Goal: Information Seeking & Learning: Learn about a topic

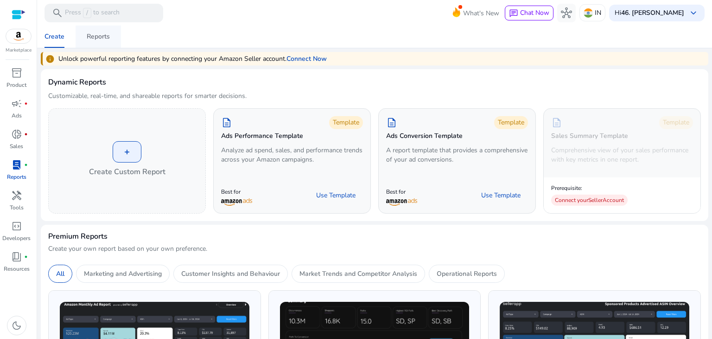
click at [94, 34] on div "Reports" at bounding box center [98, 36] width 23 height 6
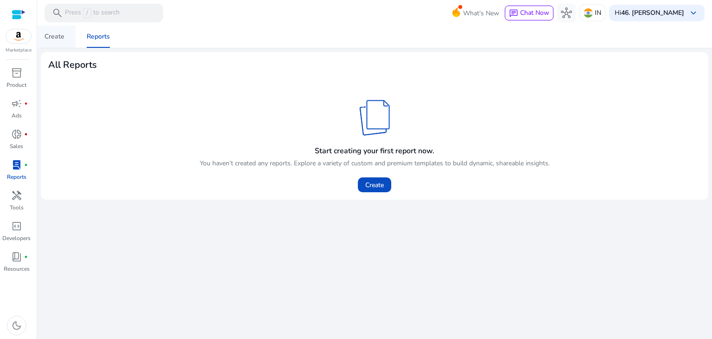
click at [66, 34] on link "Create" at bounding box center [54, 37] width 42 height 22
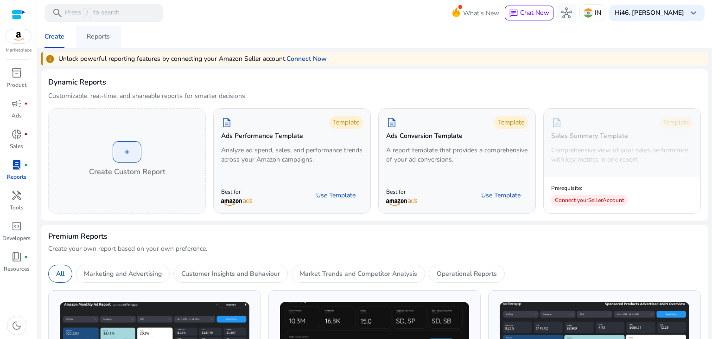
click at [95, 38] on div "Reports" at bounding box center [98, 36] width 23 height 6
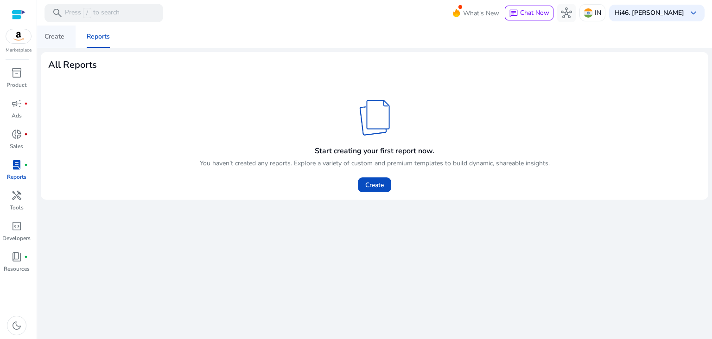
click at [52, 39] on div "Create" at bounding box center [55, 36] width 20 height 6
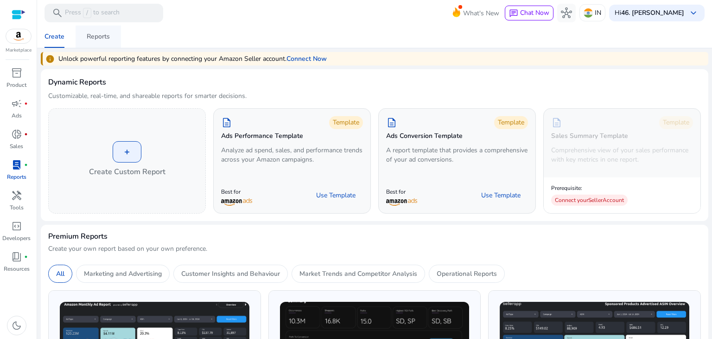
click at [97, 37] on div "Reports" at bounding box center [98, 36] width 23 height 6
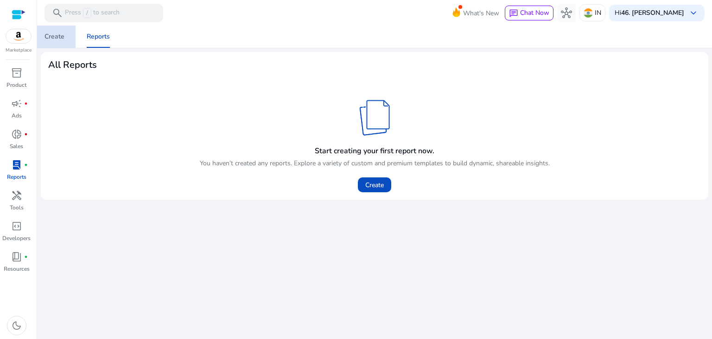
click at [51, 33] on div "Create" at bounding box center [55, 36] width 20 height 6
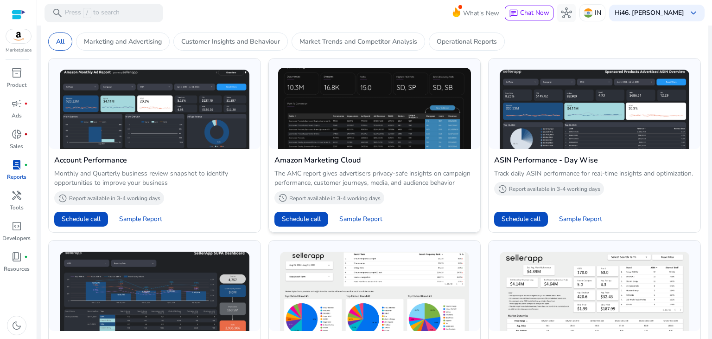
scroll to position [278, 0]
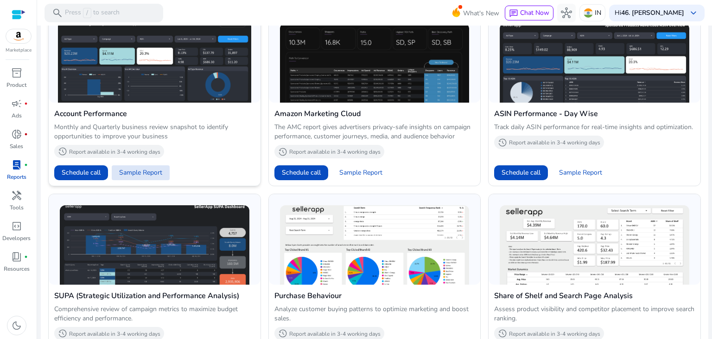
click at [146, 172] on span "Sample Report" at bounding box center [140, 172] width 43 height 9
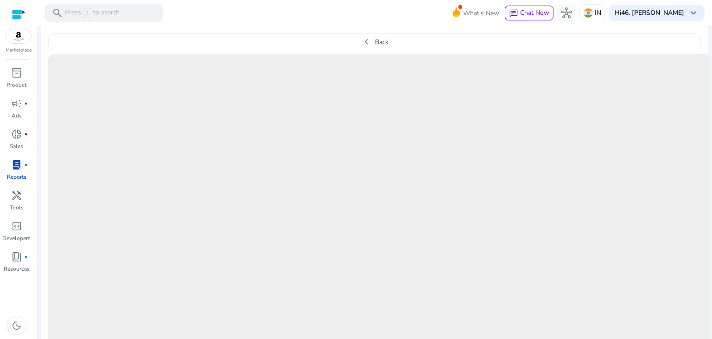
scroll to position [253, 0]
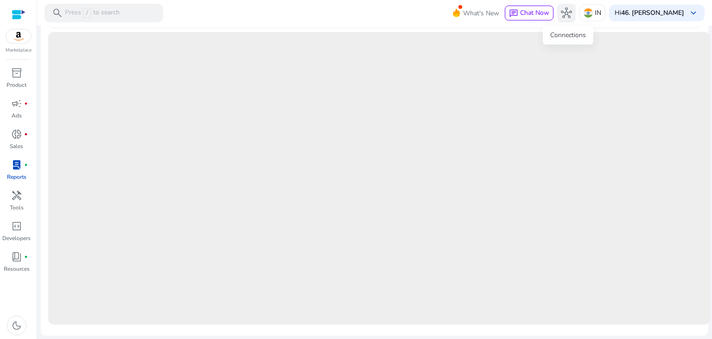
click at [231, 11] on button "hub" at bounding box center [567, 13] width 19 height 19
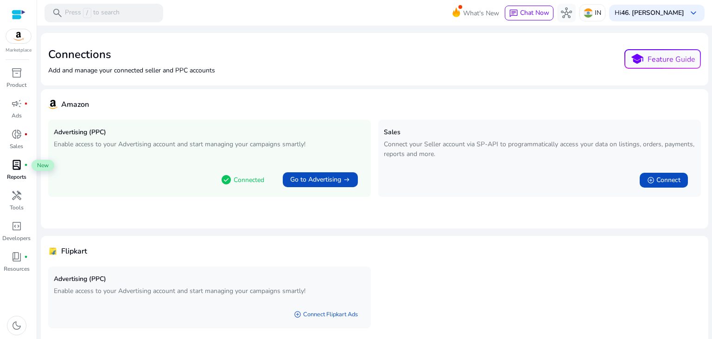
click at [23, 167] on div "lab_profile fiber_manual_record" at bounding box center [17, 164] width 26 height 15
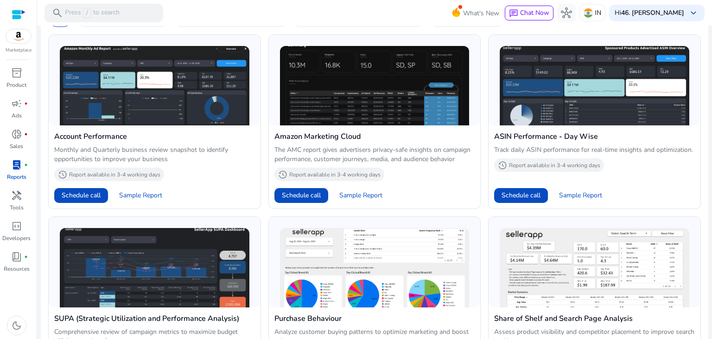
scroll to position [278, 0]
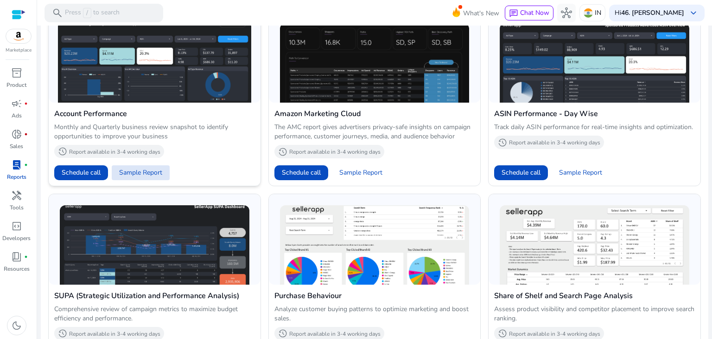
click at [152, 172] on span "Sample Report" at bounding box center [140, 172] width 43 height 9
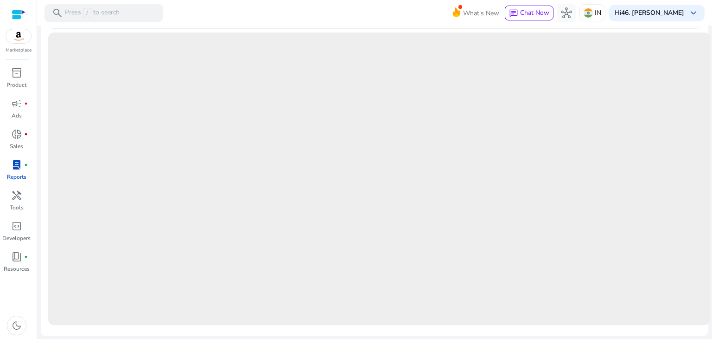
scroll to position [253, 0]
click at [15, 323] on span "dark_mode" at bounding box center [16, 325] width 11 height 11
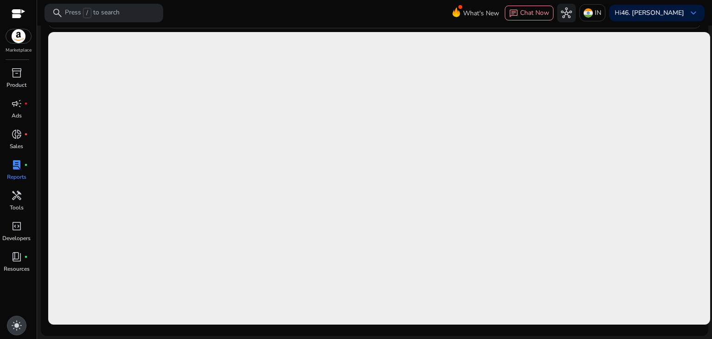
click at [15, 323] on span "light_mode" at bounding box center [16, 325] width 11 height 11
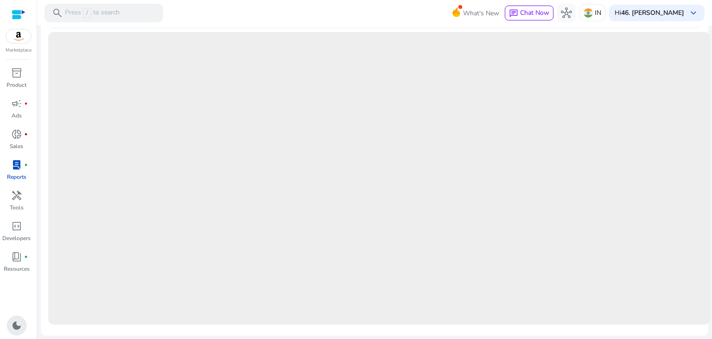
click at [15, 323] on span "dark_mode" at bounding box center [16, 325] width 11 height 11
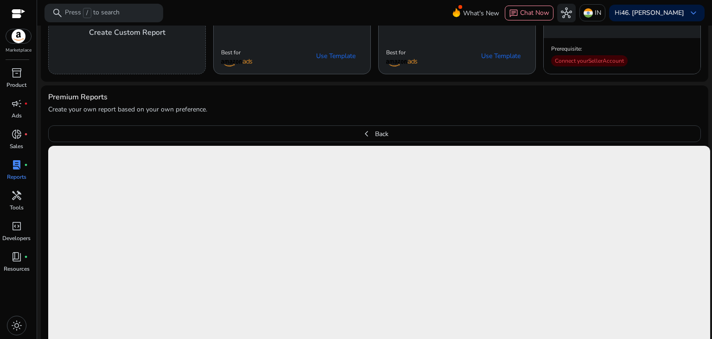
scroll to position [0, 0]
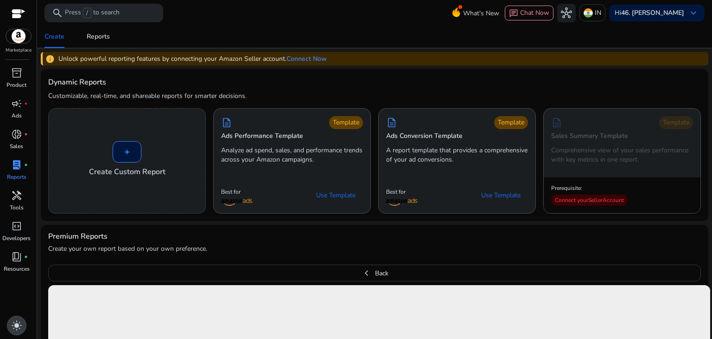
click at [20, 320] on span "light_mode" at bounding box center [16, 325] width 11 height 11
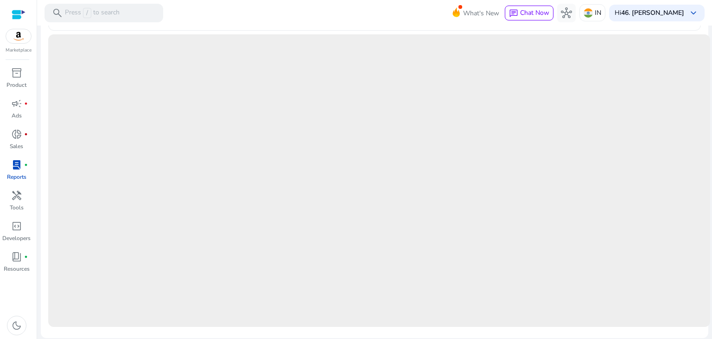
scroll to position [253, 0]
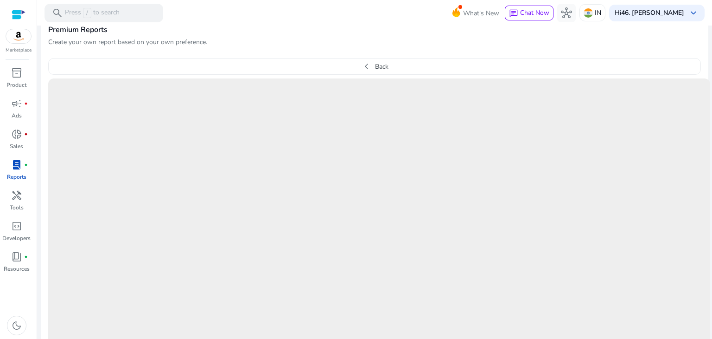
scroll to position [253, 0]
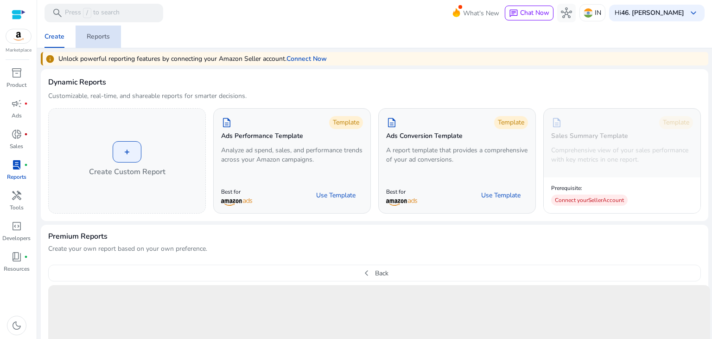
click at [91, 36] on div "Reports" at bounding box center [98, 36] width 23 height 6
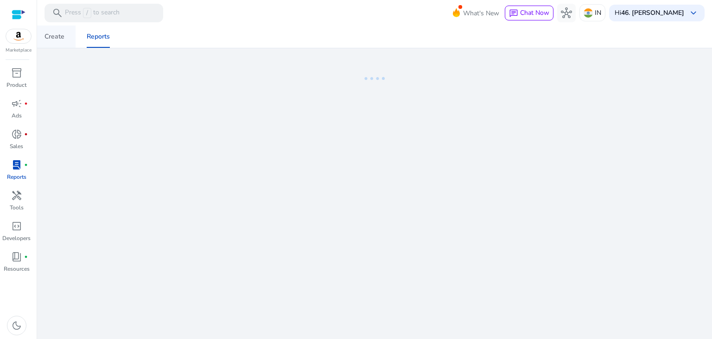
click at [56, 36] on div "Create" at bounding box center [55, 36] width 20 height 6
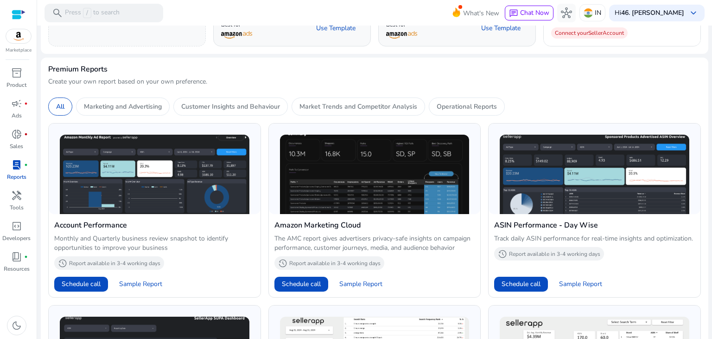
scroll to position [186, 0]
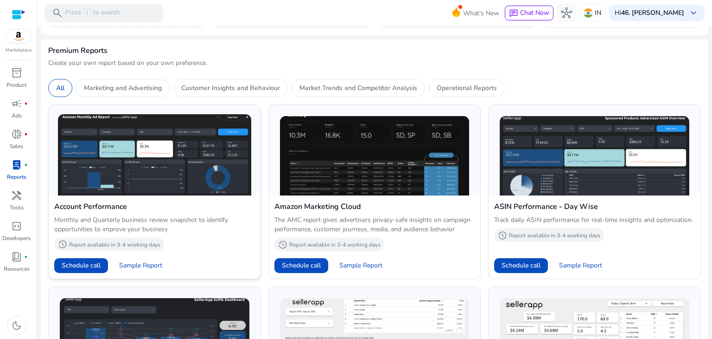
click at [139, 188] on img at bounding box center [154, 154] width 193 height 81
click at [145, 264] on span "Sample Report" at bounding box center [140, 265] width 43 height 9
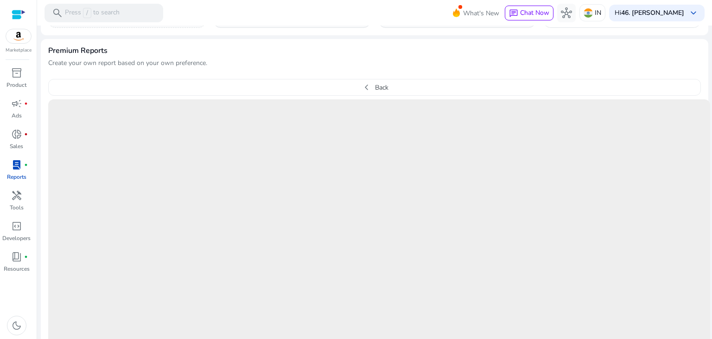
scroll to position [232, 0]
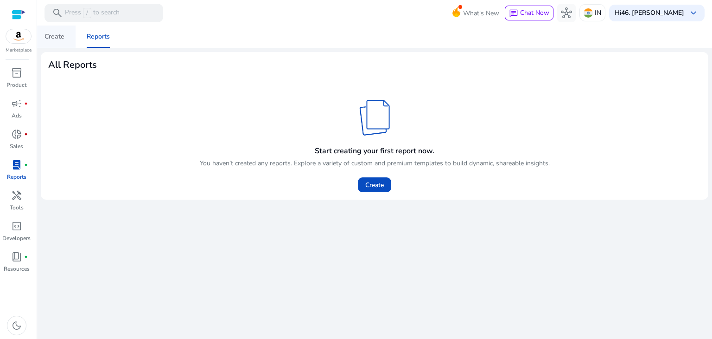
click at [57, 38] on div "Create" at bounding box center [55, 36] width 20 height 6
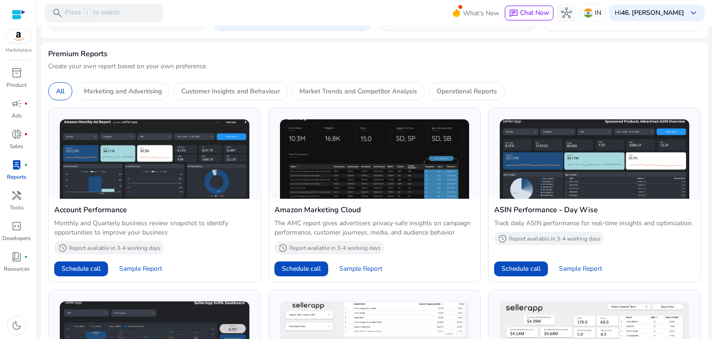
scroll to position [186, 0]
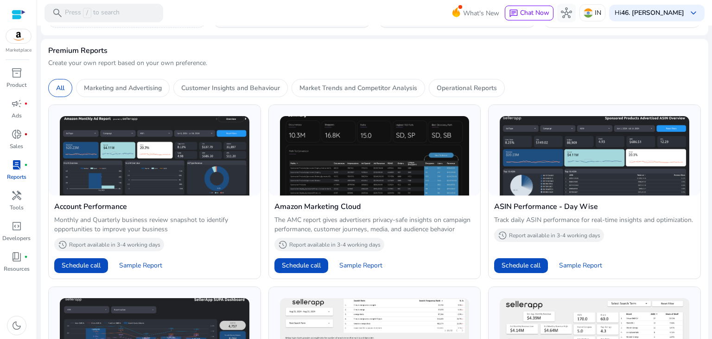
drag, startPoint x: 128, startPoint y: 206, endPoint x: 48, endPoint y: 207, distance: 80.3
click at [48, 207] on mat-card "Premium Reports Create your own report based on your own preference. All Market…" at bounding box center [375, 344] width 668 height 610
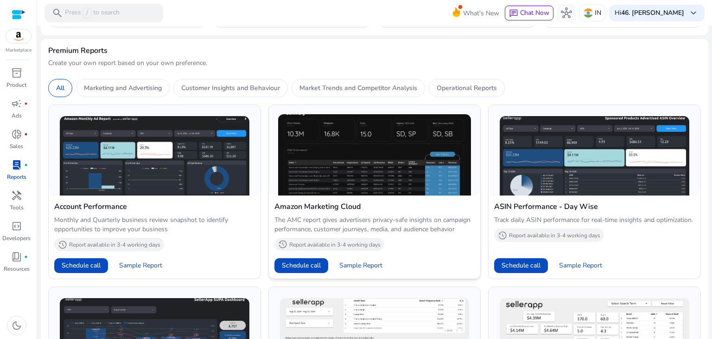
copy h4 "Account Performance"
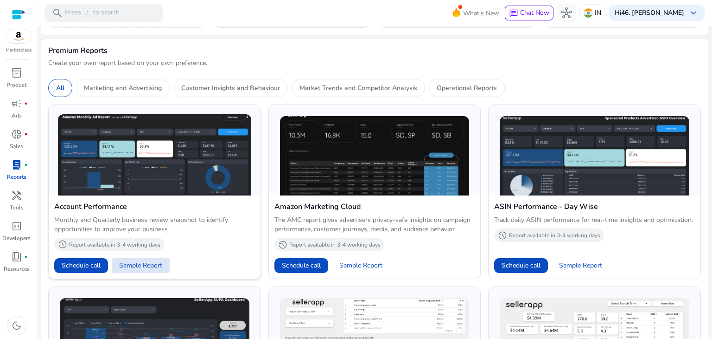
click at [148, 261] on span "Sample Report" at bounding box center [140, 265] width 43 height 9
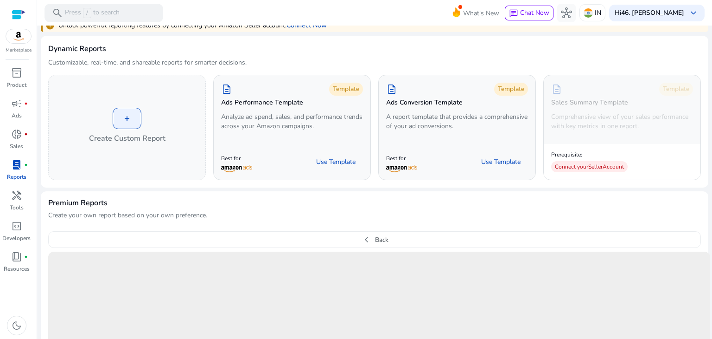
scroll to position [253, 0]
